Goal: Task Accomplishment & Management: Complete application form

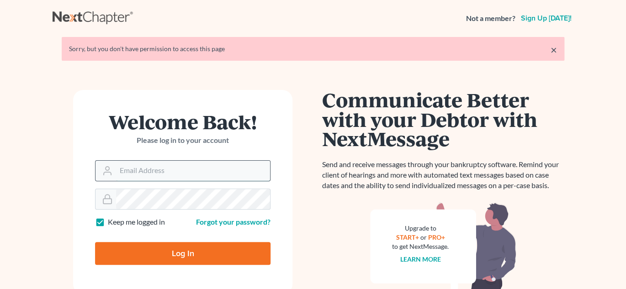
click at [138, 171] on input "Email Address" at bounding box center [193, 171] width 154 height 20
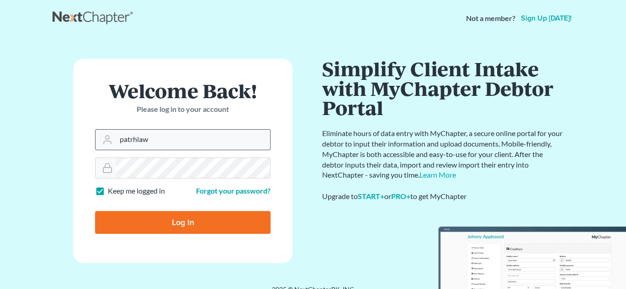
type input "[EMAIL_ADDRESS][DOMAIN_NAME]"
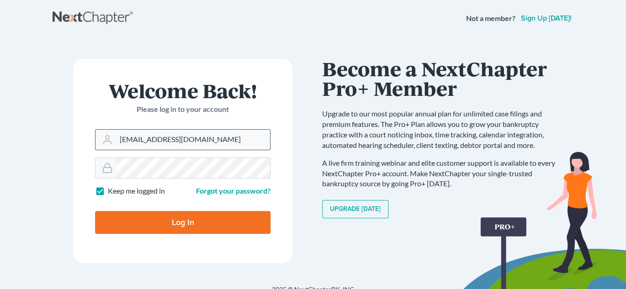
click at [95, 211] on input "Log In" at bounding box center [182, 222] width 175 height 23
type input "Thinking..."
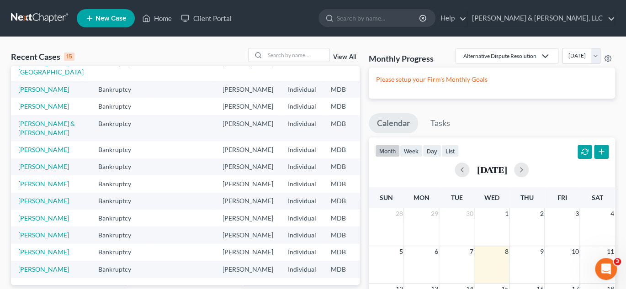
scroll to position [137, 0]
click at [42, 170] on link "[PERSON_NAME]" at bounding box center [43, 167] width 51 height 8
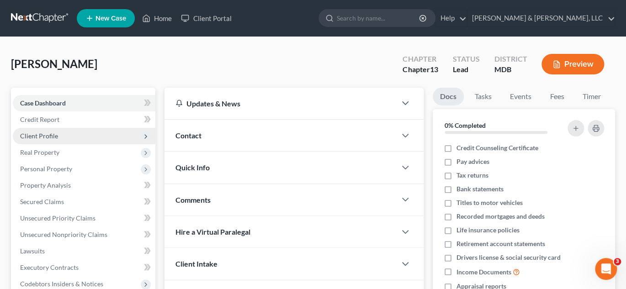
click at [42, 135] on span "Client Profile" at bounding box center [39, 136] width 38 height 8
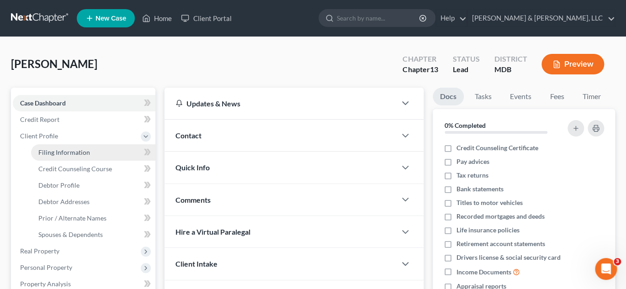
click at [42, 151] on span "Filing Information" at bounding box center [64, 152] width 52 height 8
select select "1"
select select "0"
select select "3"
select select "21"
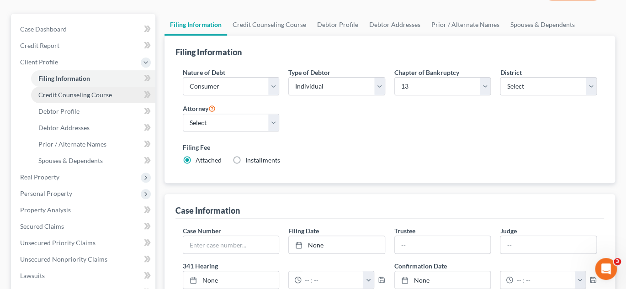
click at [73, 92] on span "Credit Counseling Course" at bounding box center [75, 95] width 74 height 8
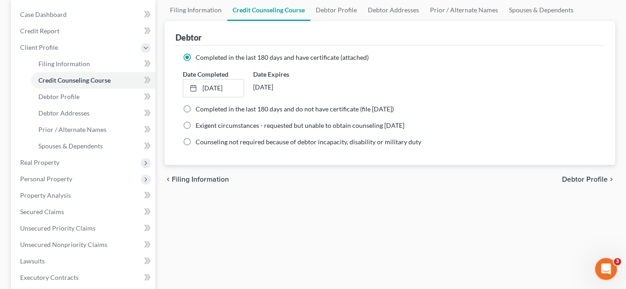
scroll to position [91, 0]
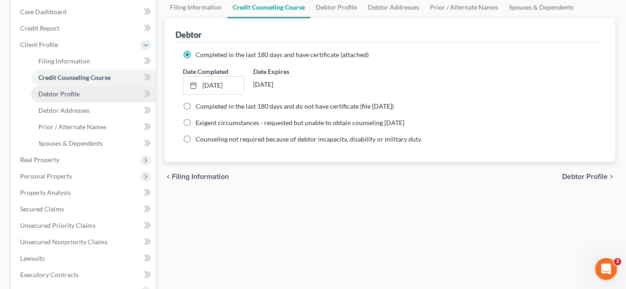
click at [62, 91] on span "Debtor Profile" at bounding box center [58, 94] width 41 height 8
select select "1"
select select "3"
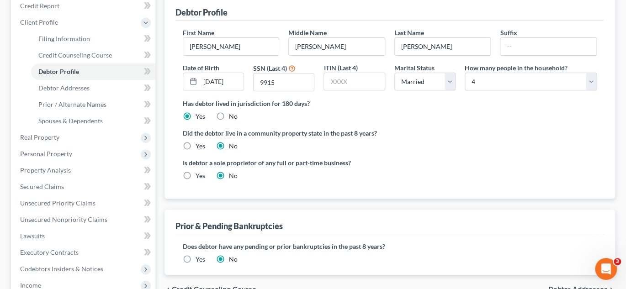
scroll to position [183, 0]
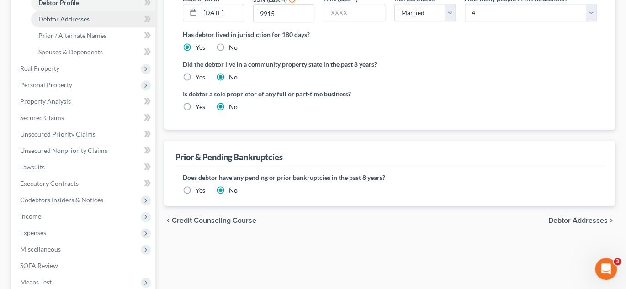
click at [84, 16] on span "Debtor Addresses" at bounding box center [63, 19] width 51 height 8
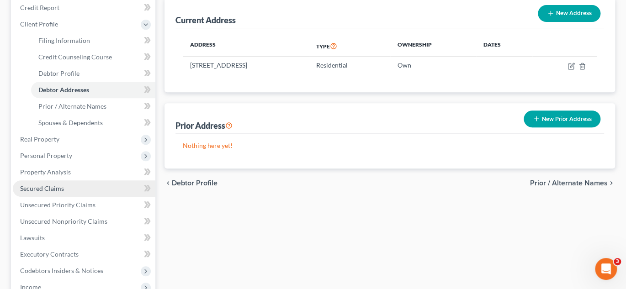
scroll to position [137, 0]
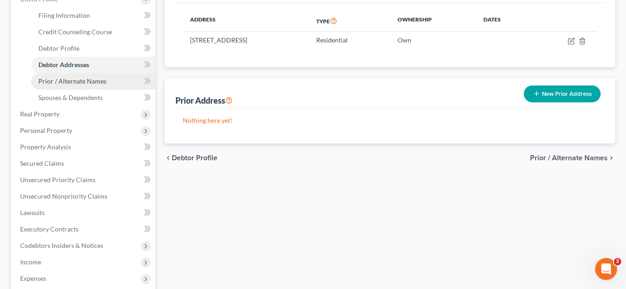
click at [69, 79] on span "Prior / Alternate Names" at bounding box center [72, 81] width 68 height 8
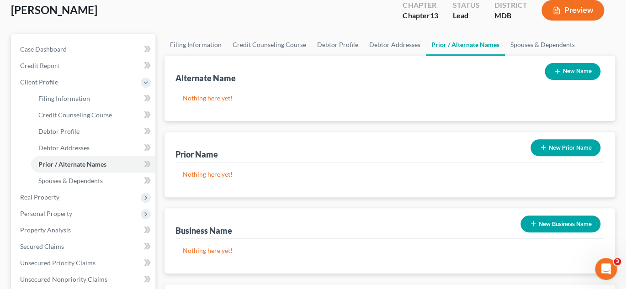
scroll to position [137, 0]
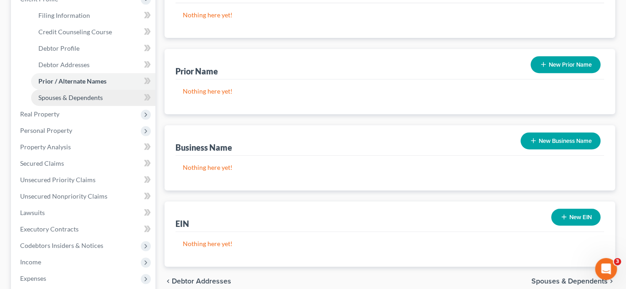
click at [64, 97] on span "Spouses & Dependents" at bounding box center [70, 98] width 64 height 8
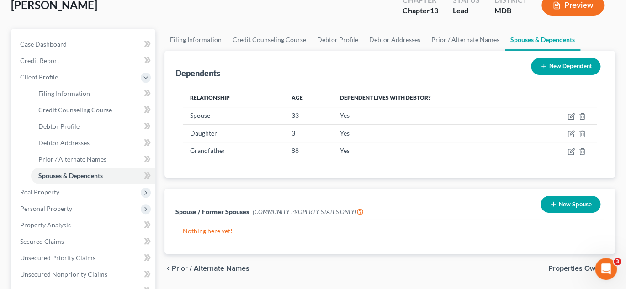
scroll to position [91, 0]
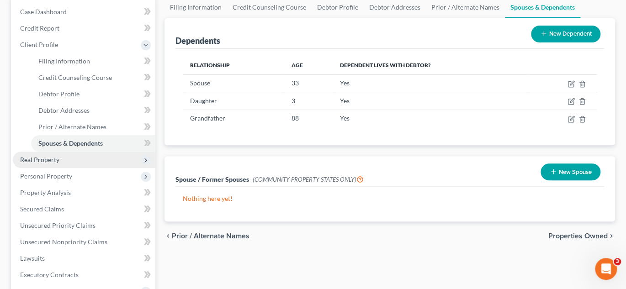
click at [44, 157] on span "Real Property" at bounding box center [39, 160] width 39 height 8
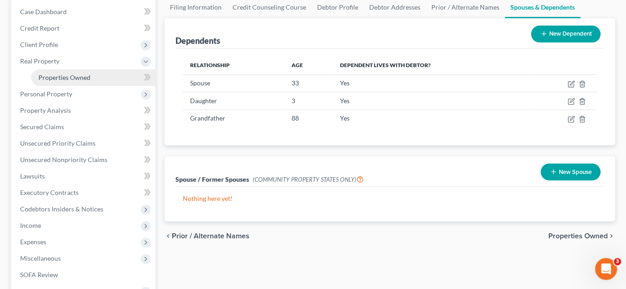
click at [68, 77] on span "Properties Owned" at bounding box center [64, 78] width 52 height 8
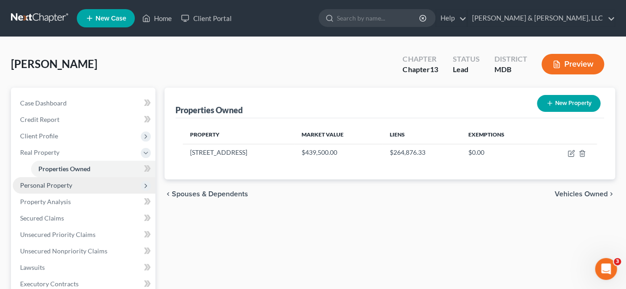
click at [63, 185] on span "Personal Property" at bounding box center [46, 185] width 52 height 8
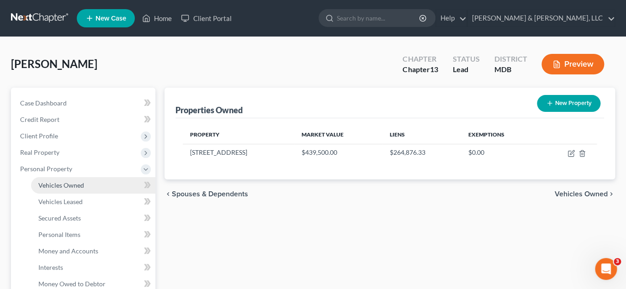
click at [90, 187] on link "Vehicles Owned" at bounding box center [93, 185] width 124 height 16
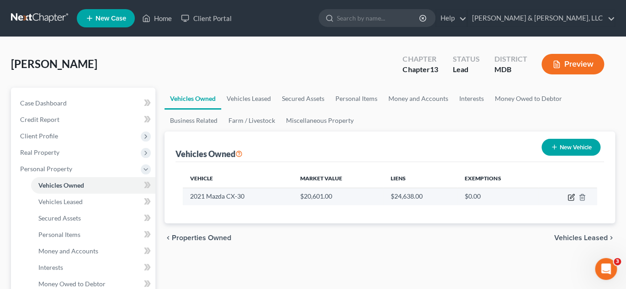
click at [571, 194] on icon "button" at bounding box center [570, 197] width 7 height 7
select select "0"
select select "5"
select select "0"
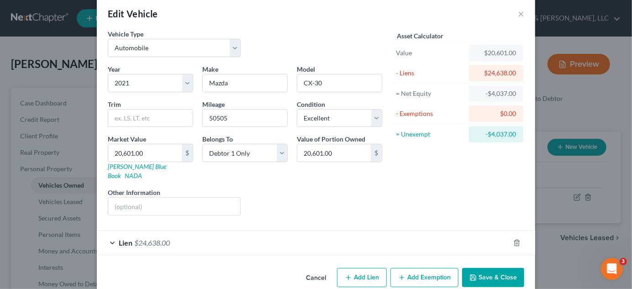
scroll to position [19, 0]
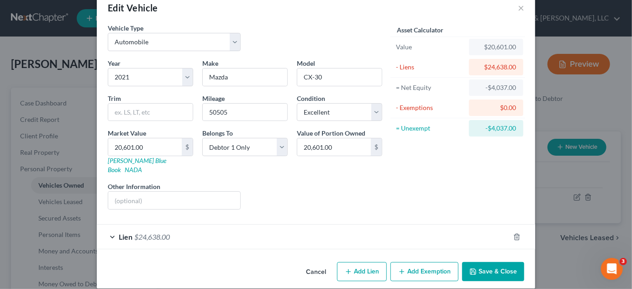
click at [139, 233] on span "$24,638.00" at bounding box center [152, 237] width 36 height 9
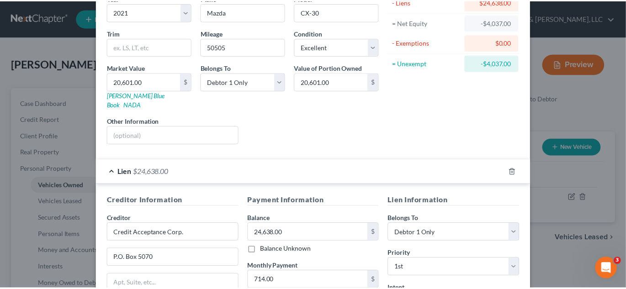
scroll to position [0, 0]
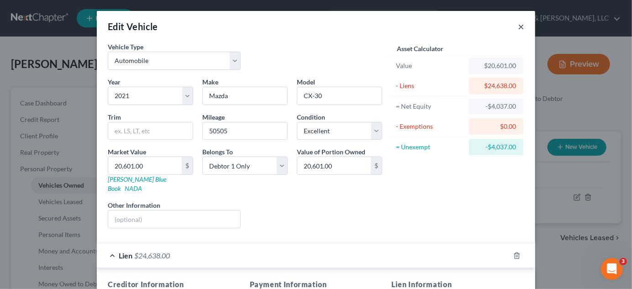
click at [519, 26] on button "×" at bounding box center [521, 26] width 6 height 11
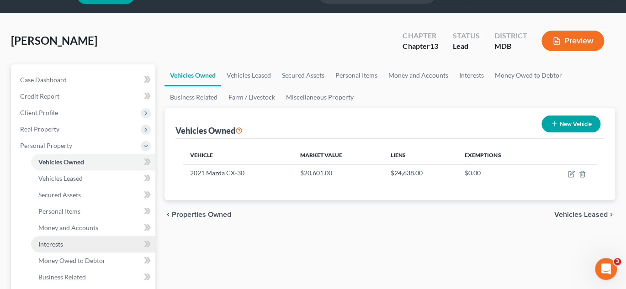
scroll to position [46, 0]
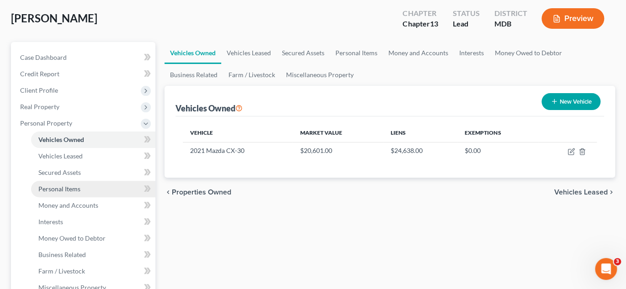
click at [94, 191] on link "Personal Items" at bounding box center [93, 189] width 124 height 16
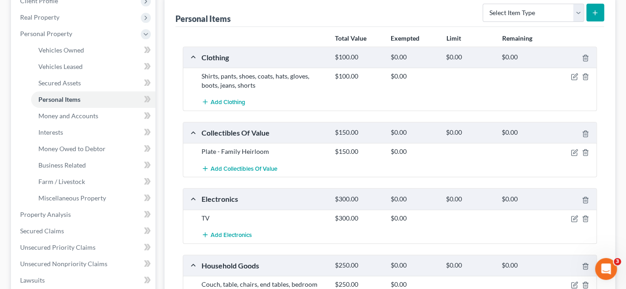
scroll to position [137, 0]
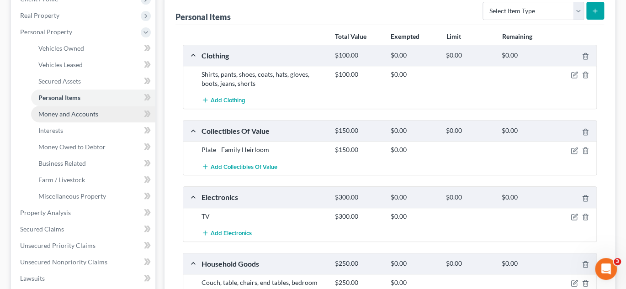
click at [56, 112] on span "Money and Accounts" at bounding box center [68, 114] width 60 height 8
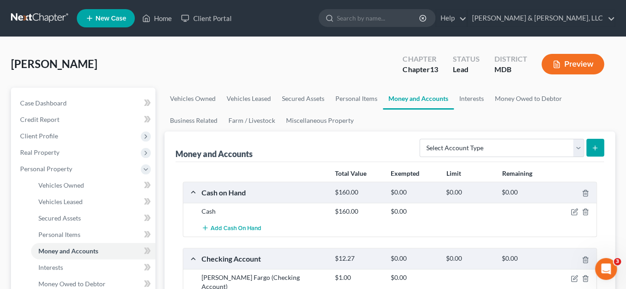
scroll to position [183, 0]
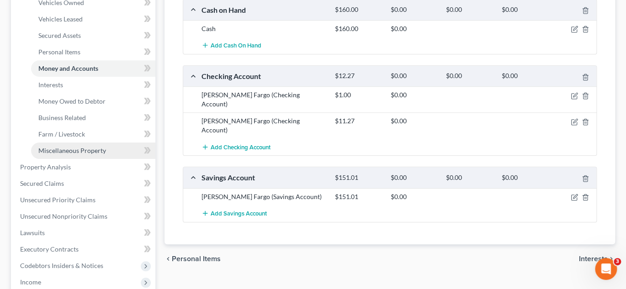
click at [81, 148] on span "Miscellaneous Property" at bounding box center [72, 151] width 68 height 8
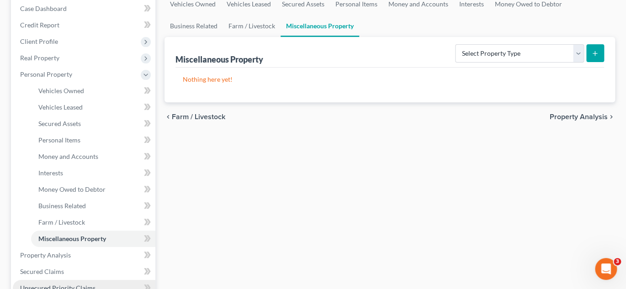
scroll to position [228, 0]
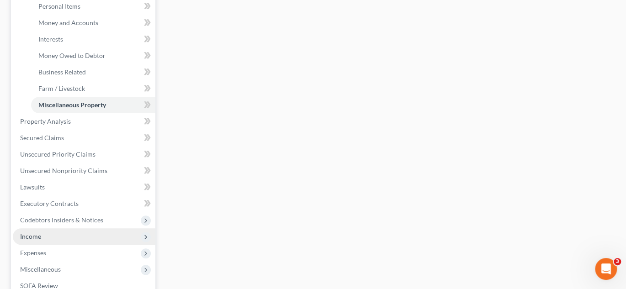
click at [49, 233] on span "Income" at bounding box center [84, 236] width 143 height 16
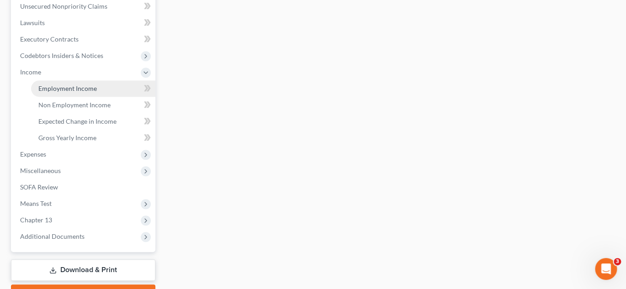
click at [93, 89] on span "Employment Income" at bounding box center [67, 89] width 58 height 8
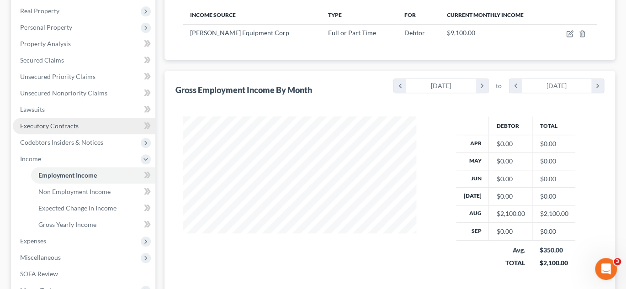
scroll to position [274, 0]
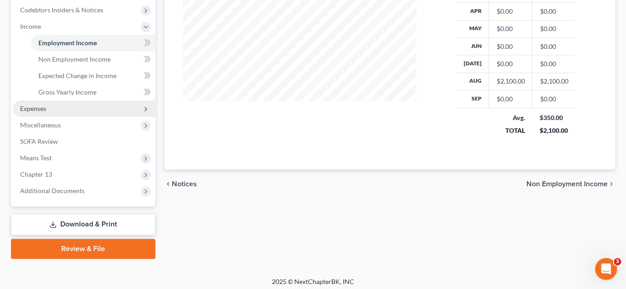
click at [46, 110] on span "Expenses" at bounding box center [33, 109] width 26 height 8
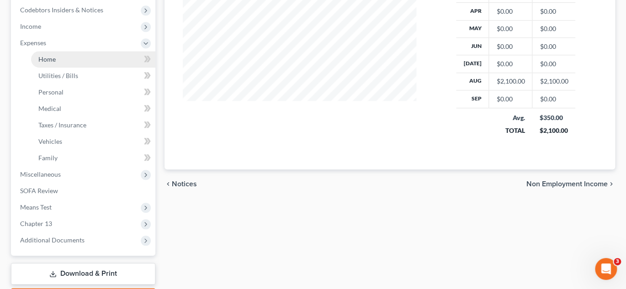
click at [68, 59] on link "Home" at bounding box center [93, 59] width 124 height 16
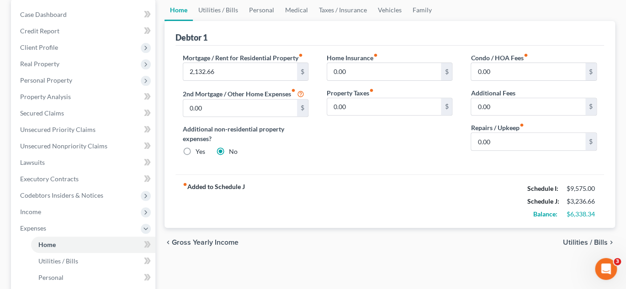
scroll to position [91, 0]
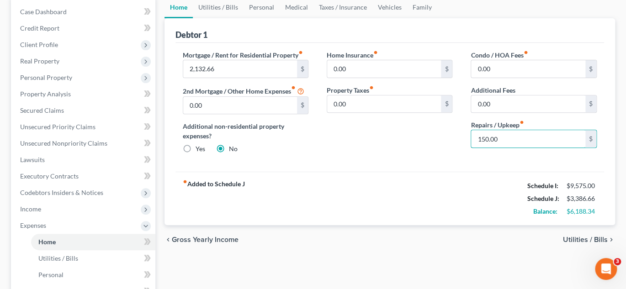
type input "150.00"
click at [581, 237] on span "Utilities / Bills" at bounding box center [585, 239] width 45 height 7
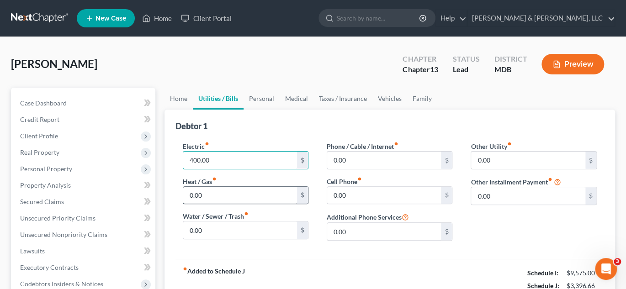
type input "400.00"
type input "35.00"
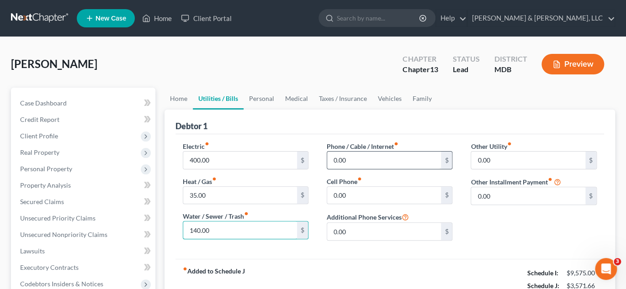
type input "140.00"
type input "325.00"
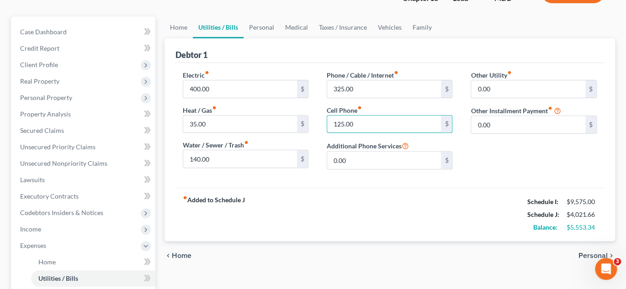
scroll to position [91, 0]
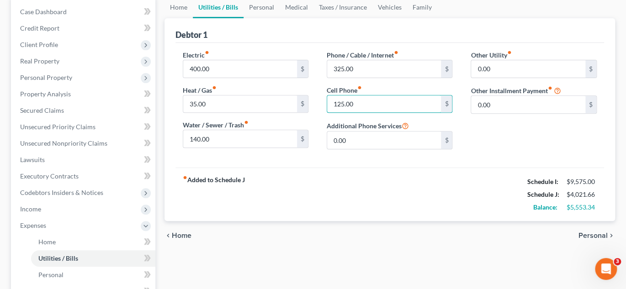
type input "125.00"
click at [584, 233] on span "Personal" at bounding box center [592, 235] width 29 height 7
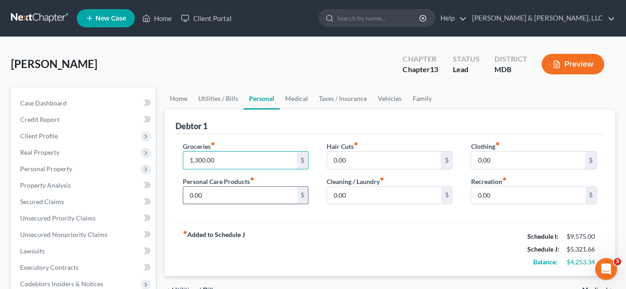
type input "1,300.00"
type input "25.00"
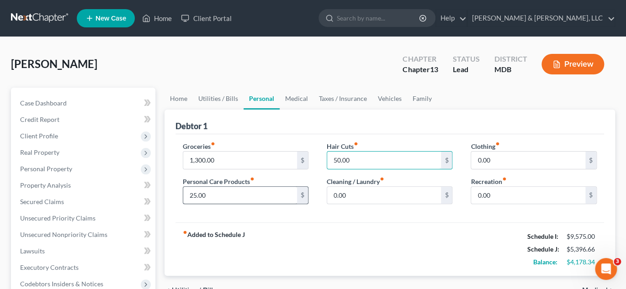
type input "50.00"
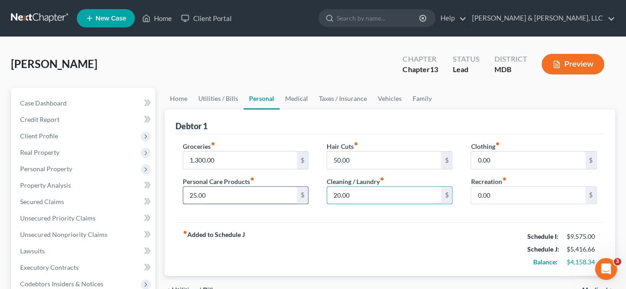
type input "20.00"
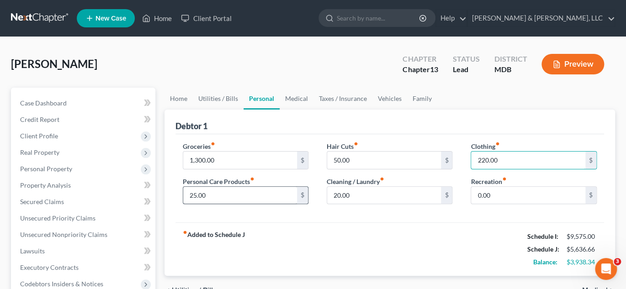
type input "220.00"
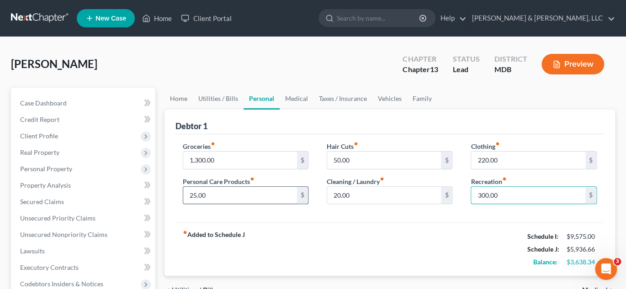
type input "300.00"
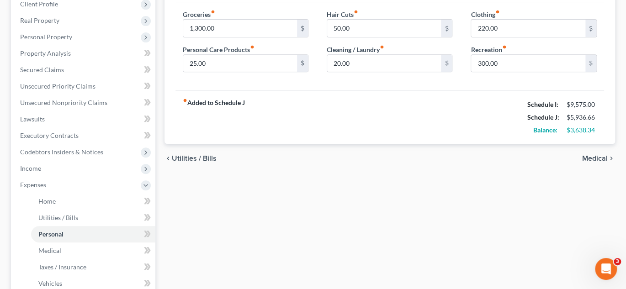
scroll to position [141, 0]
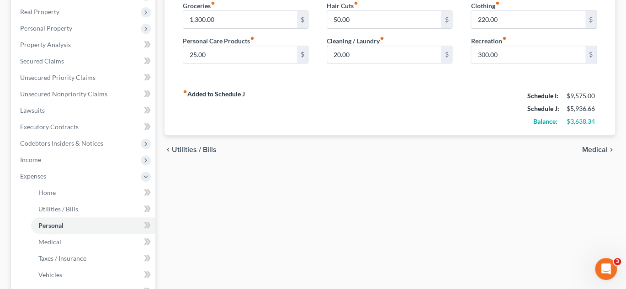
click at [596, 151] on span "Medical" at bounding box center [595, 149] width 26 height 7
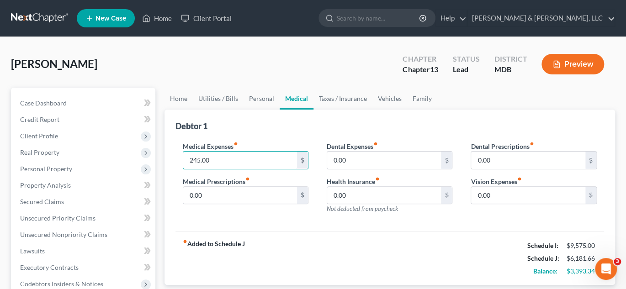
type input "245.00"
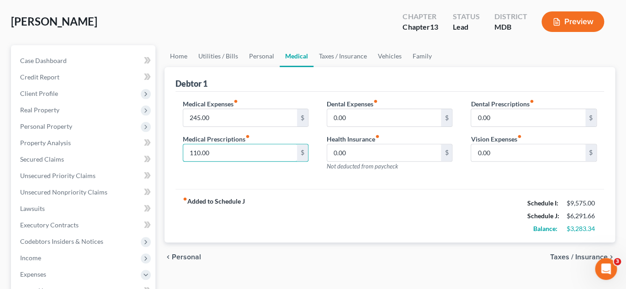
scroll to position [91, 0]
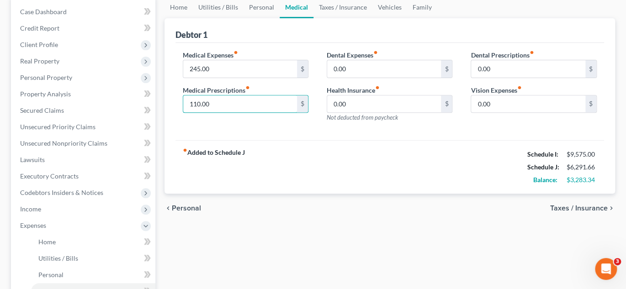
type input "110.00"
click at [578, 208] on span "Taxes / Insurance" at bounding box center [579, 208] width 58 height 7
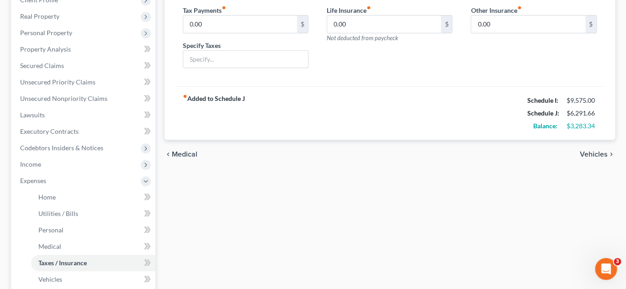
scroll to position [137, 0]
click at [601, 150] on span "Vehicles" at bounding box center [594, 153] width 28 height 7
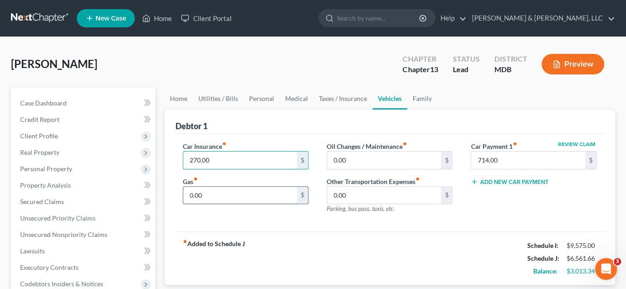
type input "270.00"
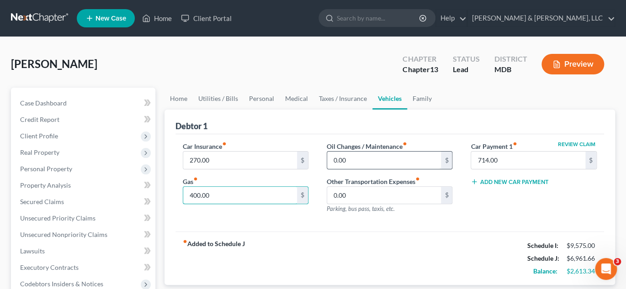
type input "400.00"
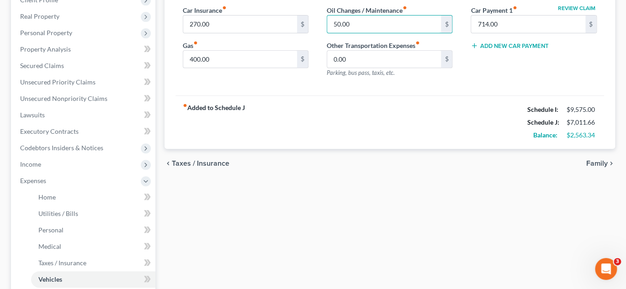
scroll to position [137, 0]
type input "50.00"
click at [597, 163] on span "Family" at bounding box center [596, 162] width 21 height 7
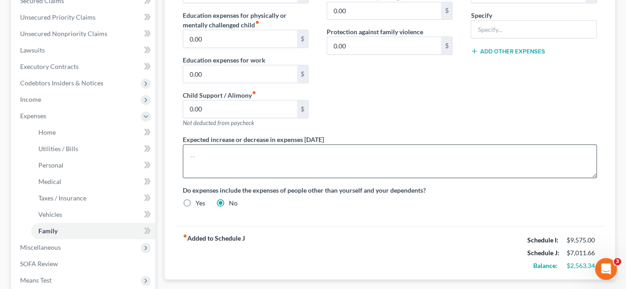
scroll to position [274, 0]
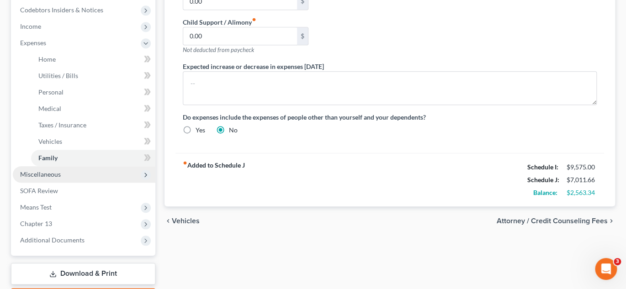
click at [46, 176] on span "Miscellaneous" at bounding box center [40, 174] width 41 height 8
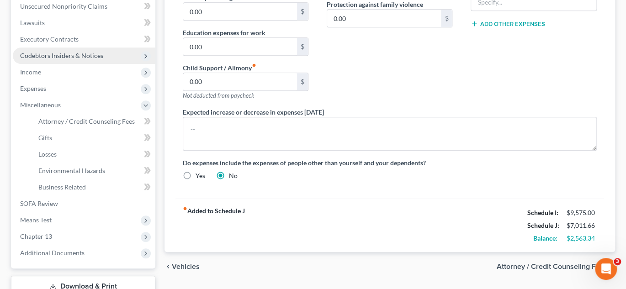
scroll to position [183, 0]
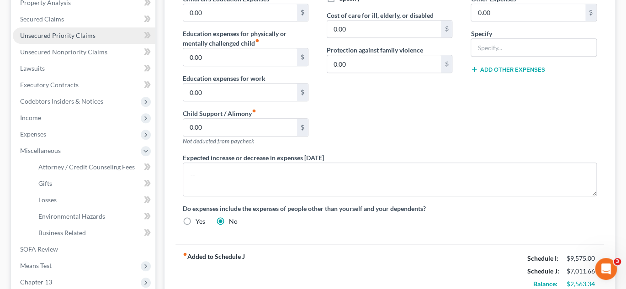
click at [47, 32] on span "Unsecured Priority Claims" at bounding box center [57, 36] width 75 height 8
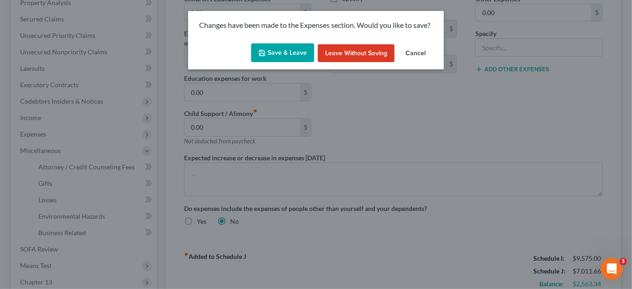
click at [281, 53] on button "Save & Leave" at bounding box center [282, 52] width 63 height 19
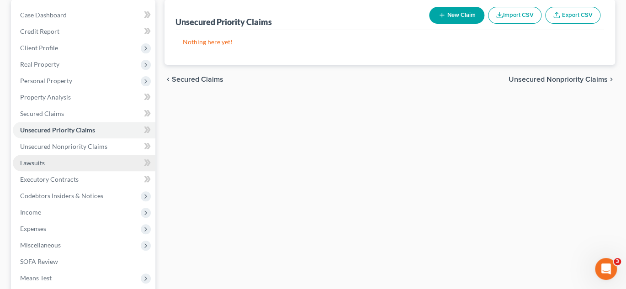
scroll to position [91, 0]
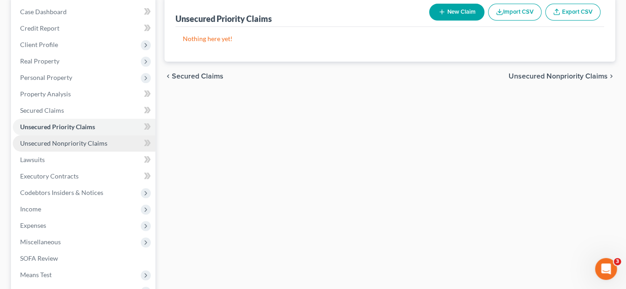
click at [50, 141] on span "Unsecured Nonpriority Claims" at bounding box center [63, 143] width 87 height 8
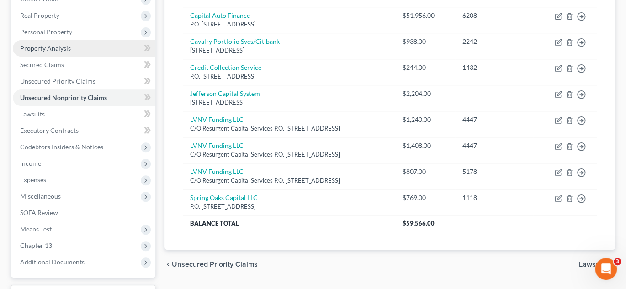
scroll to position [91, 0]
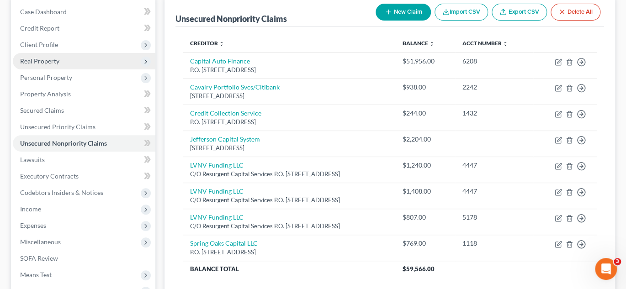
click at [47, 60] on span "Real Property" at bounding box center [39, 61] width 39 height 8
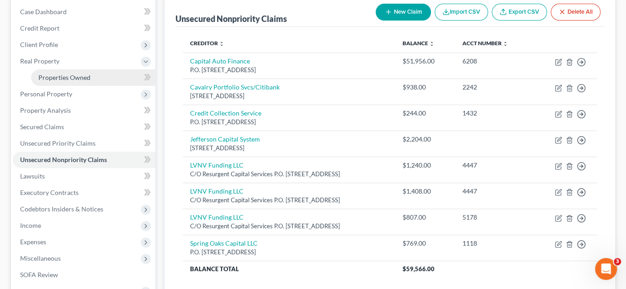
click at [58, 75] on span "Properties Owned" at bounding box center [64, 78] width 52 height 8
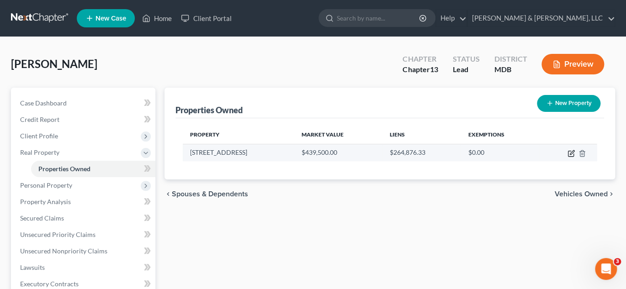
click at [571, 151] on icon "button" at bounding box center [572, 152] width 4 height 4
select select "21"
select select "0"
select select "45"
select select "0"
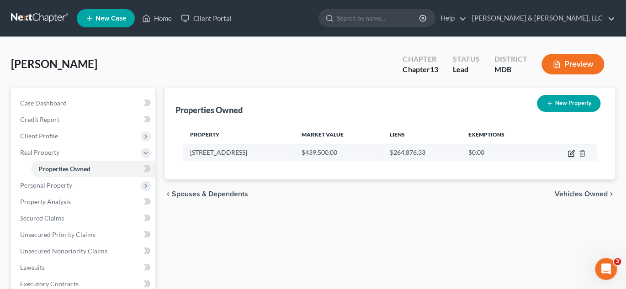
select select "0"
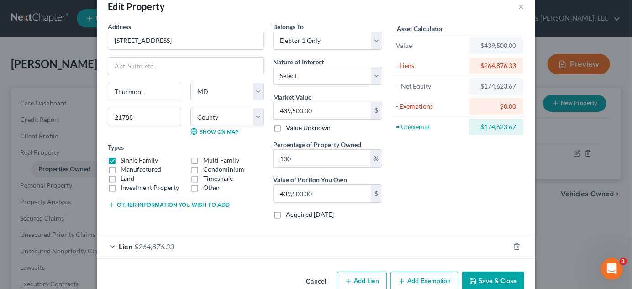
scroll to position [39, 0]
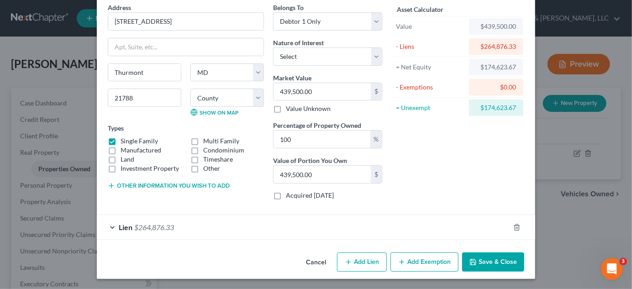
click at [155, 225] on span "$264,876.33" at bounding box center [154, 227] width 40 height 9
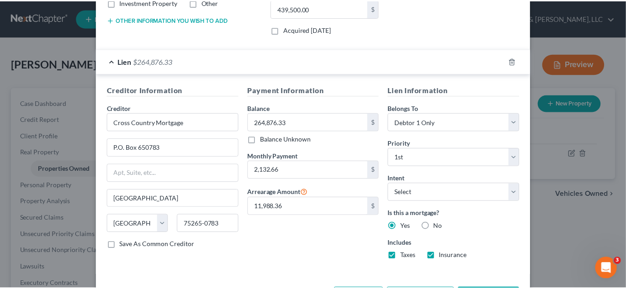
scroll to position [240, 0]
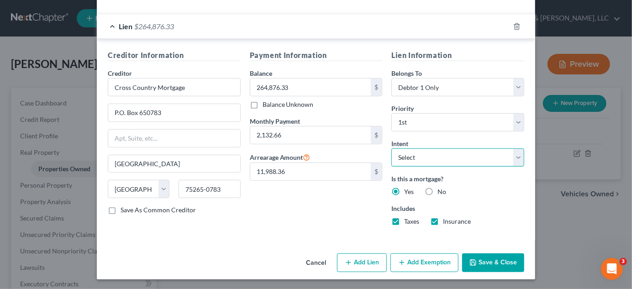
click at [410, 152] on select "Select Surrender Redeem Reaffirm Avoid Other" at bounding box center [458, 157] width 133 height 18
click at [281, 206] on div "Payment Information Balance 264,876.33 $ Balance Unknown Balance Undetermined 2…" at bounding box center [316, 141] width 142 height 183
click at [313, 260] on button "Cancel" at bounding box center [316, 263] width 35 height 18
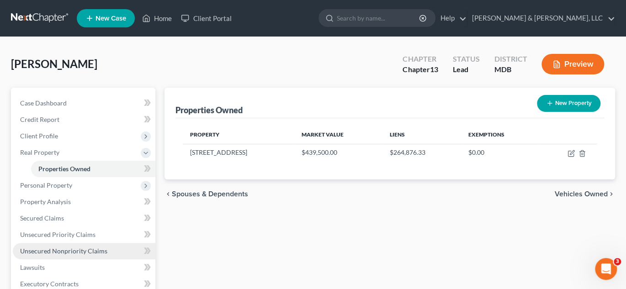
click at [63, 251] on span "Unsecured Nonpriority Claims" at bounding box center [63, 251] width 87 height 8
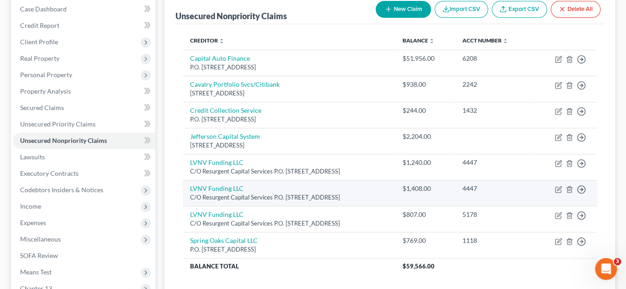
scroll to position [91, 0]
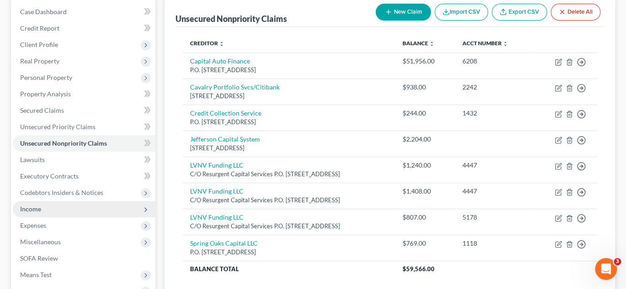
click at [48, 203] on span "Income" at bounding box center [84, 209] width 143 height 16
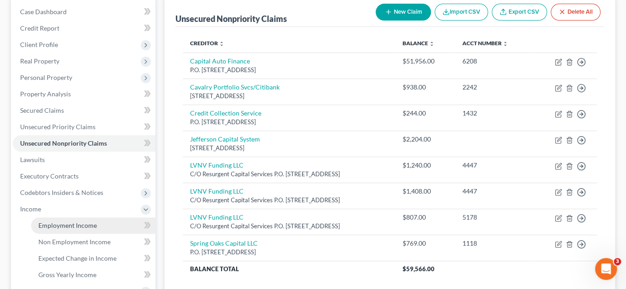
click at [58, 226] on span "Employment Income" at bounding box center [67, 226] width 58 height 8
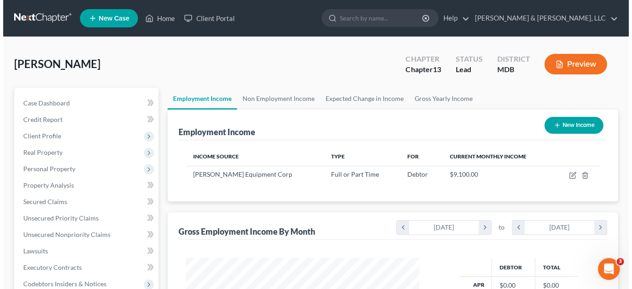
scroll to position [163, 252]
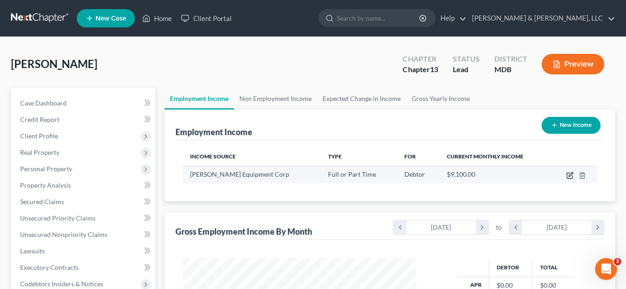
click at [570, 175] on icon "button" at bounding box center [569, 175] width 7 height 7
select select "0"
select select "48"
select select "3"
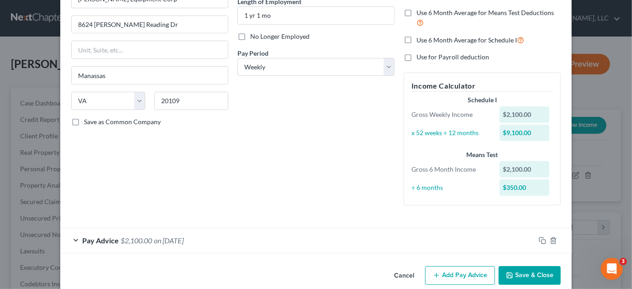
scroll to position [110, 0]
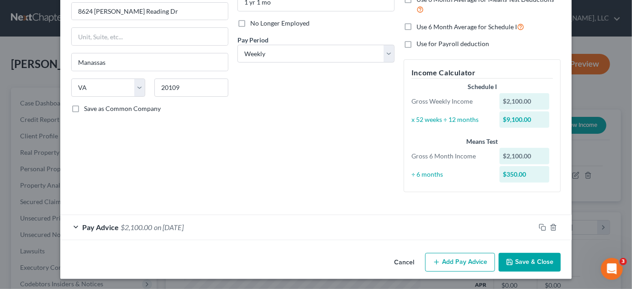
click at [121, 228] on span "$2,100.00" at bounding box center [137, 227] width 32 height 9
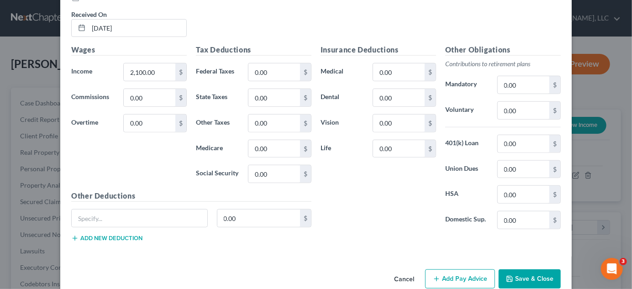
scroll to position [384, 0]
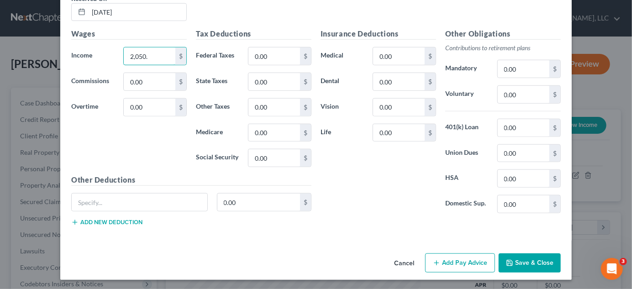
type input "2,050."
type input "506.60"
type input "41.37"
type input "102.44"
type input "23.96"
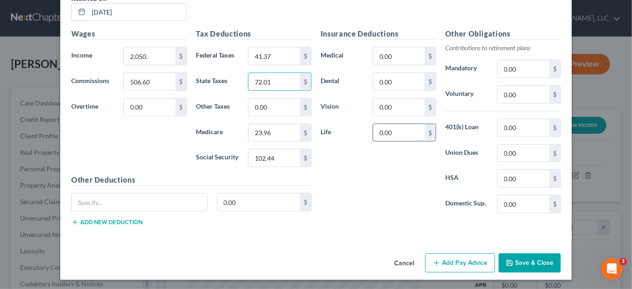
type input "72.01"
type input "4.07"
type input "2.63"
type input "125.00"
type input "2.87"
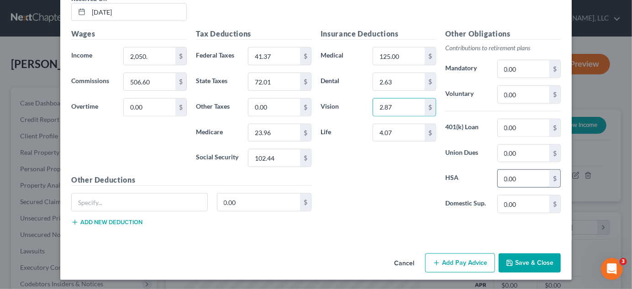
click at [516, 179] on input "0.00" at bounding box center [524, 178] width 52 height 17
type input "67.31"
click at [116, 199] on input "text" at bounding box center [140, 202] width 136 height 17
type input "Vol Illness & Legal"
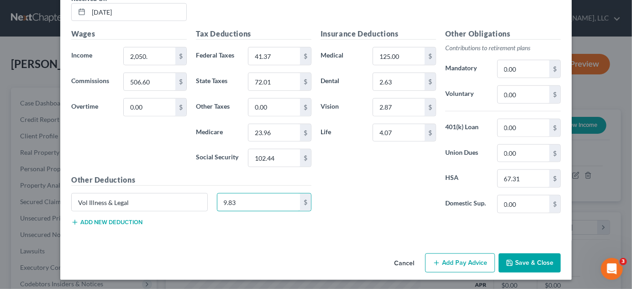
type input "9.83"
click at [100, 219] on button "Add new deduction" at bounding box center [106, 222] width 71 height 7
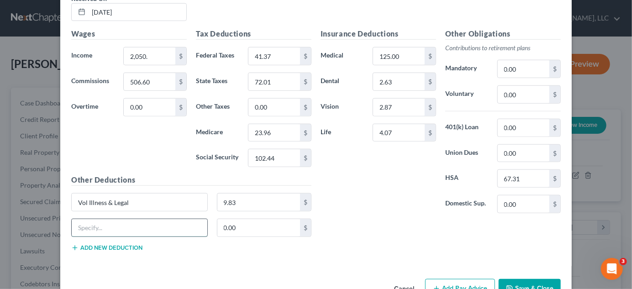
click at [94, 228] on input "text" at bounding box center [140, 227] width 136 height 17
type input "/"
type input "Vol Hospital & Accid"
type input "14.84"
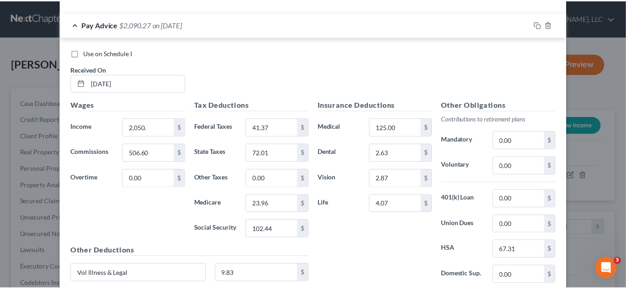
scroll to position [409, 0]
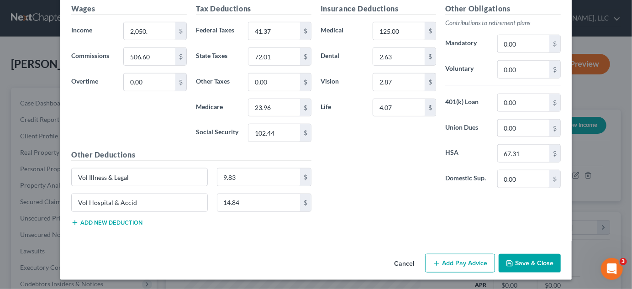
click at [527, 261] on button "Save & Close" at bounding box center [530, 263] width 62 height 19
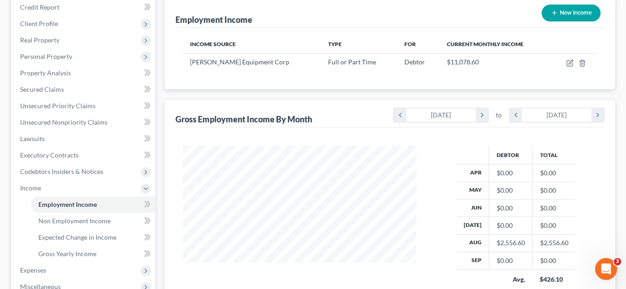
scroll to position [140, 0]
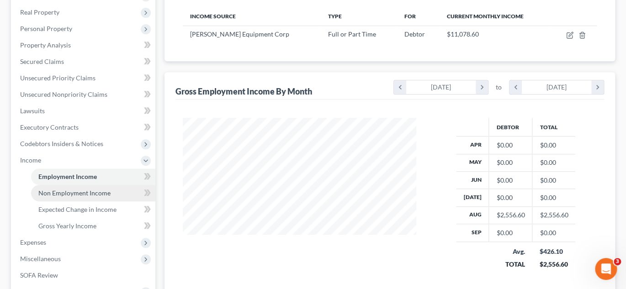
click at [69, 193] on span "Non Employment Income" at bounding box center [74, 193] width 72 height 8
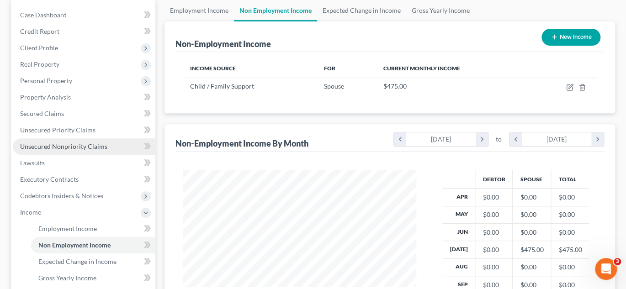
scroll to position [91, 0]
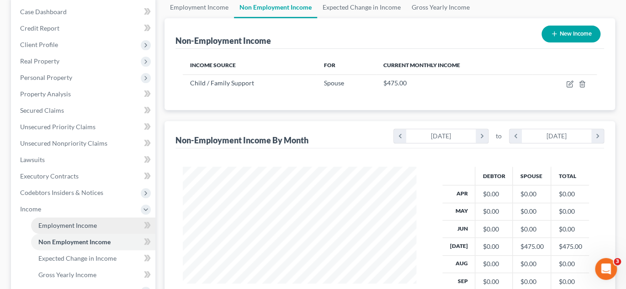
click at [44, 222] on span "Employment Income" at bounding box center [67, 226] width 58 height 8
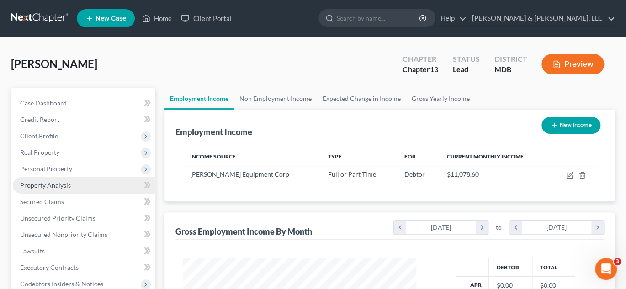
scroll to position [163, 252]
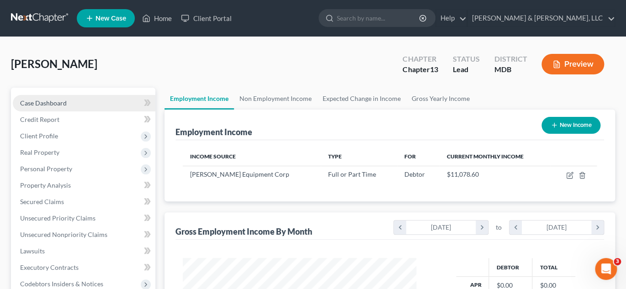
click at [52, 101] on span "Case Dashboard" at bounding box center [43, 103] width 47 height 8
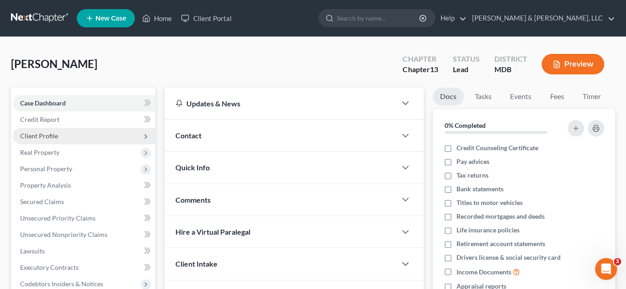
click at [46, 128] on span "Client Profile" at bounding box center [84, 136] width 143 height 16
click at [35, 130] on span "Client Profile" at bounding box center [84, 136] width 143 height 16
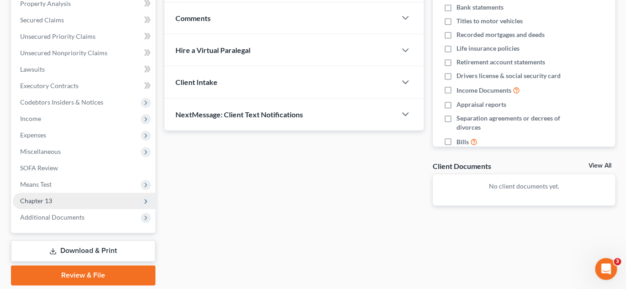
scroll to position [183, 0]
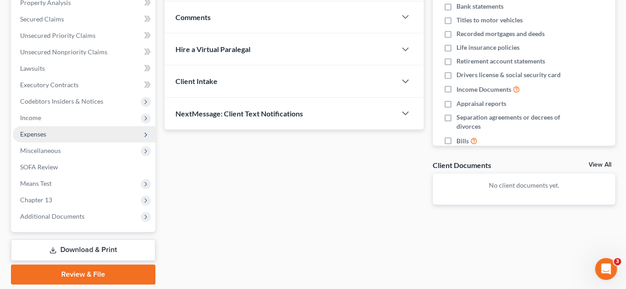
click at [47, 136] on span "Expenses" at bounding box center [84, 134] width 143 height 16
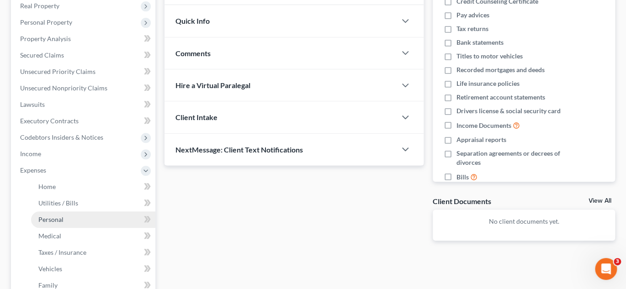
scroll to position [144, 0]
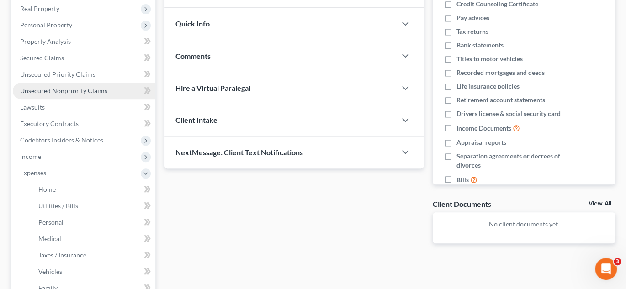
click at [80, 89] on span "Unsecured Nonpriority Claims" at bounding box center [63, 91] width 87 height 8
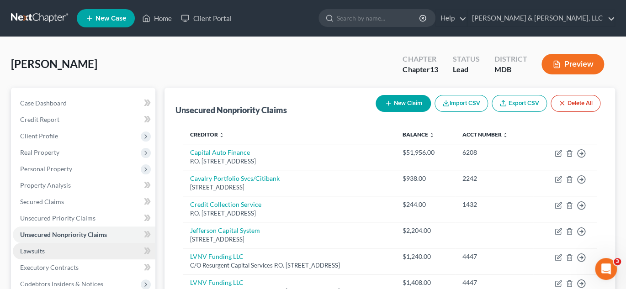
click at [25, 249] on span "Lawsuits" at bounding box center [32, 251] width 25 height 8
